Goal: Download file/media

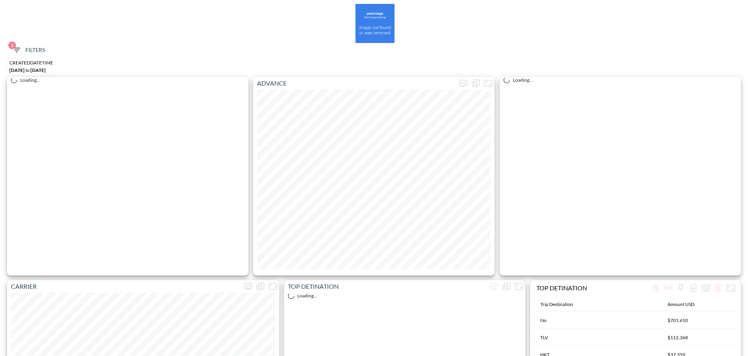
click at [24, 51] on span "1 Filters" at bounding box center [28, 50] width 33 height 10
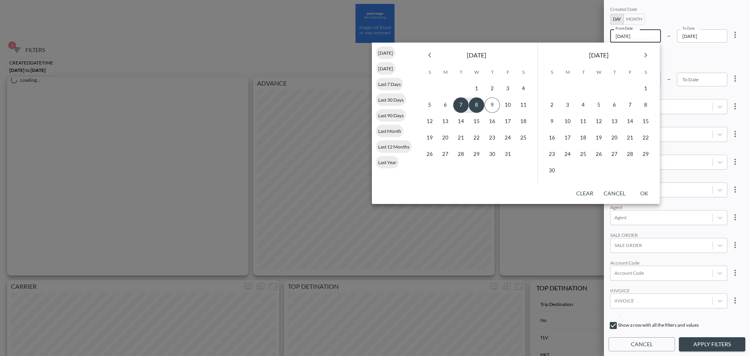
click at [412, 62] on li "[DATE]" at bounding box center [394, 68] width 36 height 13
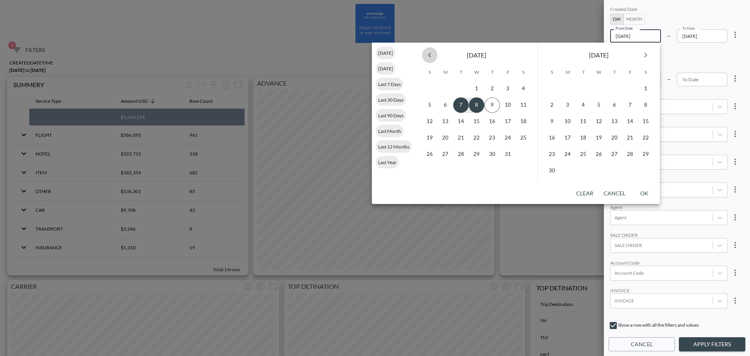
click at [432, 55] on icon "Previous month" at bounding box center [429, 54] width 9 height 9
click at [505, 89] on button "1" at bounding box center [508, 89] width 16 height 16
type input "[DATE]"
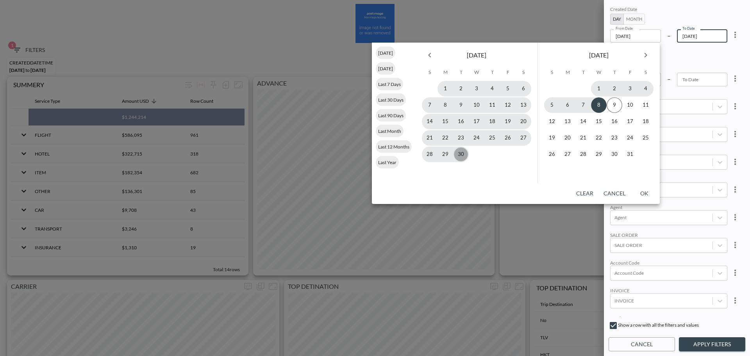
click at [456, 154] on button "30" at bounding box center [461, 155] width 16 height 16
type input "[DATE]"
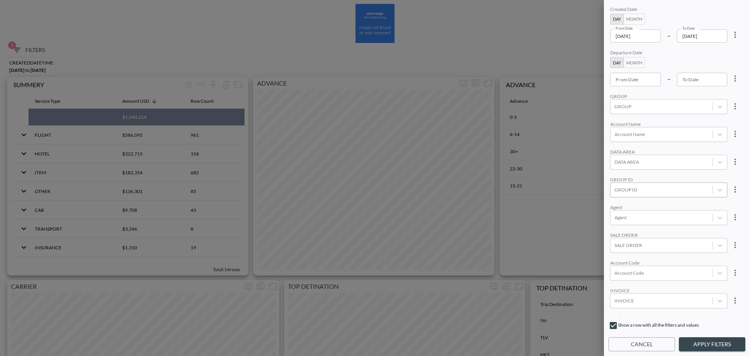
click at [641, 190] on div at bounding box center [662, 189] width 94 height 7
type input "פ"
click at [614, 147] on input "POINT" at bounding box center [616, 151] width 16 height 16
type input "POI"
click at [653, 116] on div "Created Date Day Month From Date [DATE] From Date – To Date [DATE] To Date Depa…" at bounding box center [677, 161] width 137 height 312
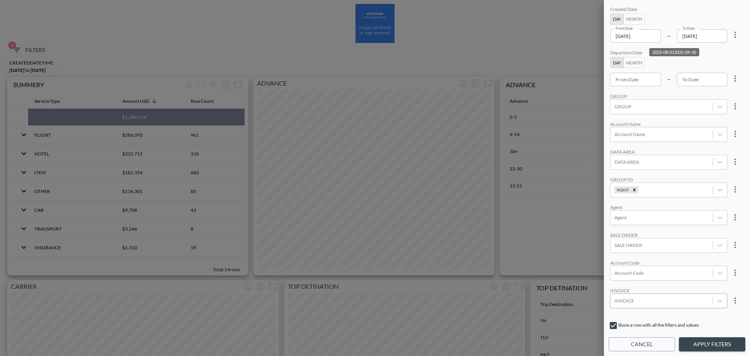
click at [724, 339] on button "Apply Filters" at bounding box center [712, 344] width 66 height 14
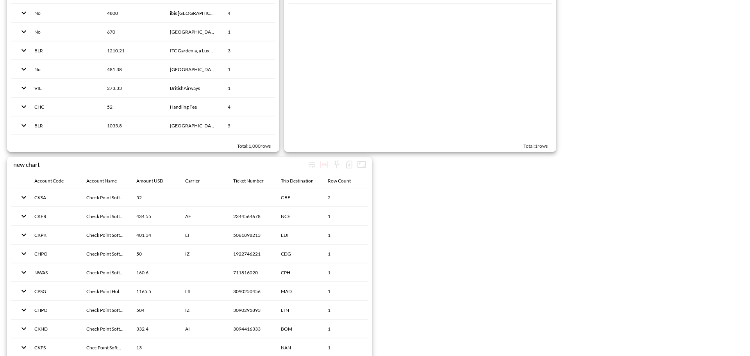
scroll to position [1208, 0]
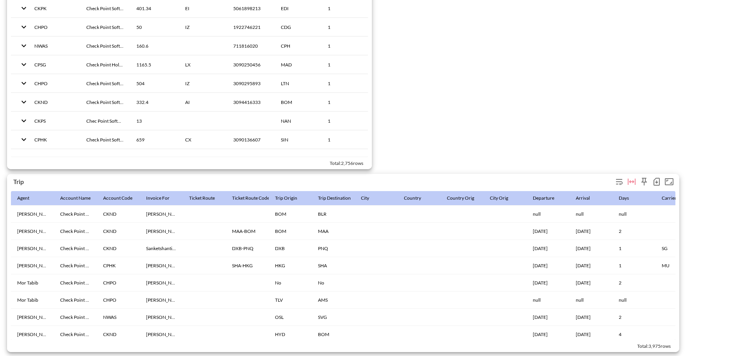
click at [654, 178] on icon "button" at bounding box center [657, 182] width 6 height 8
click at [601, 193] on li "Download CSV ( 3,975 Rows )" at bounding box center [612, 194] width 100 height 14
